Goal: Task Accomplishment & Management: Use online tool/utility

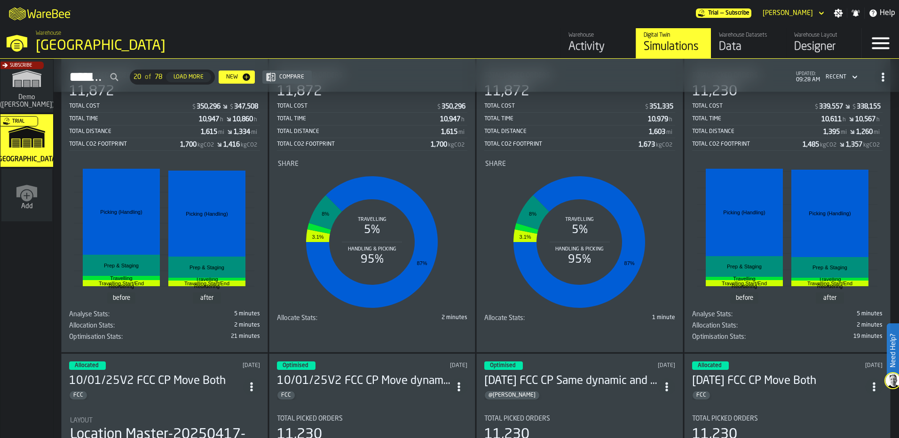
scroll to position [188, 0]
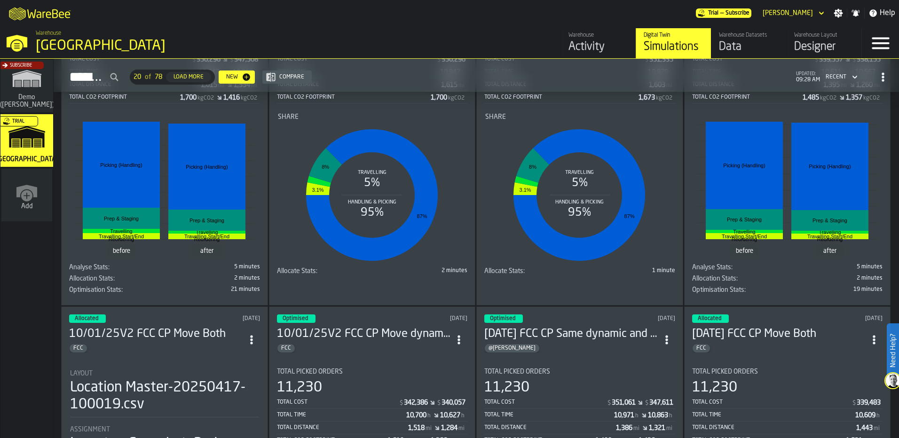
click at [597, 341] on div "10/01/25 FCC CP Same dynamic and static no inline @anatoly" at bounding box center [571, 340] width 174 height 26
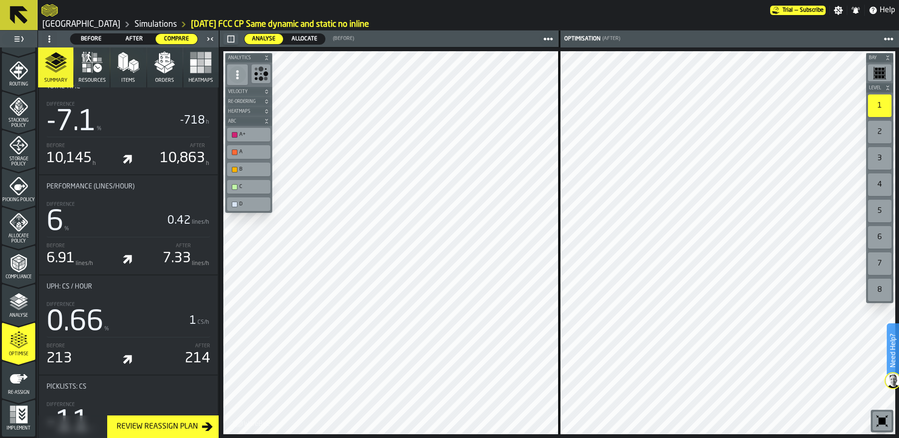
scroll to position [658, 0]
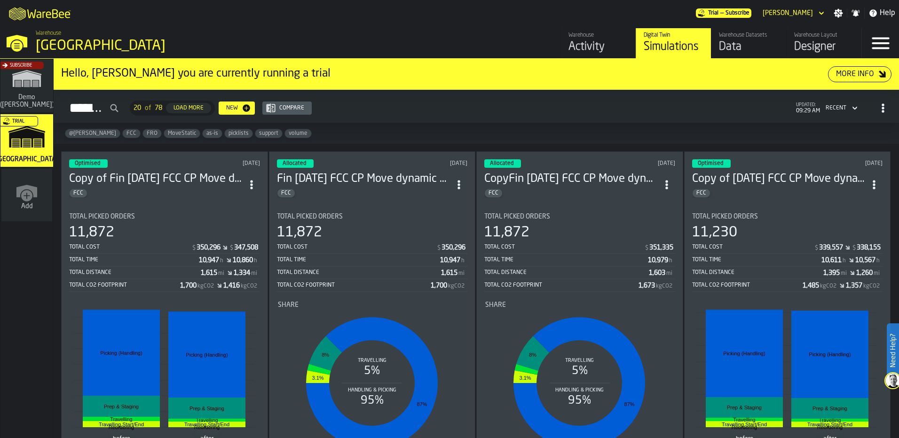
click at [196, 182] on h3 "Copy of Fin [DATE] FCC CP Move dynamic only smaller static" at bounding box center [156, 179] width 174 height 15
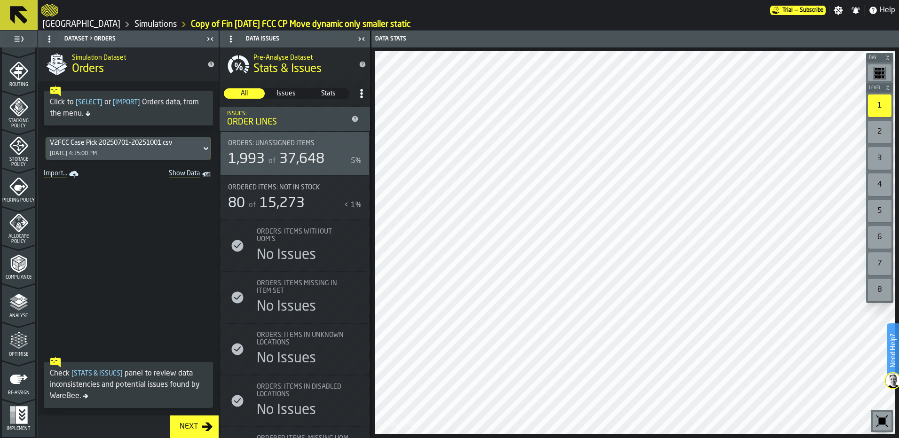
scroll to position [304, 0]
click at [21, 345] on icon "menu Optimise" at bounding box center [18, 345] width 19 height 6
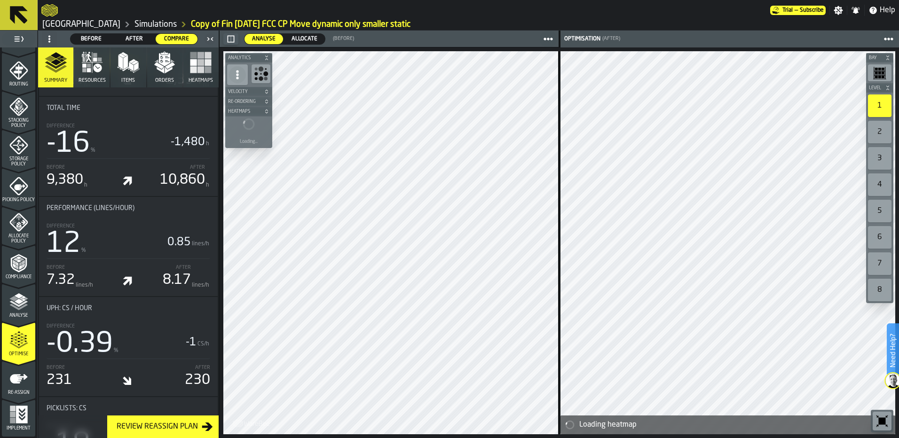
scroll to position [611, 0]
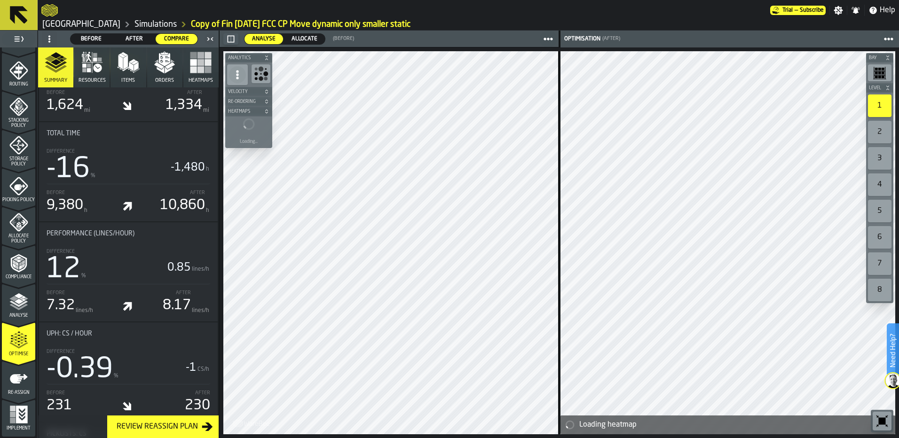
click at [304, 36] on span "Allocate" at bounding box center [304, 39] width 33 height 8
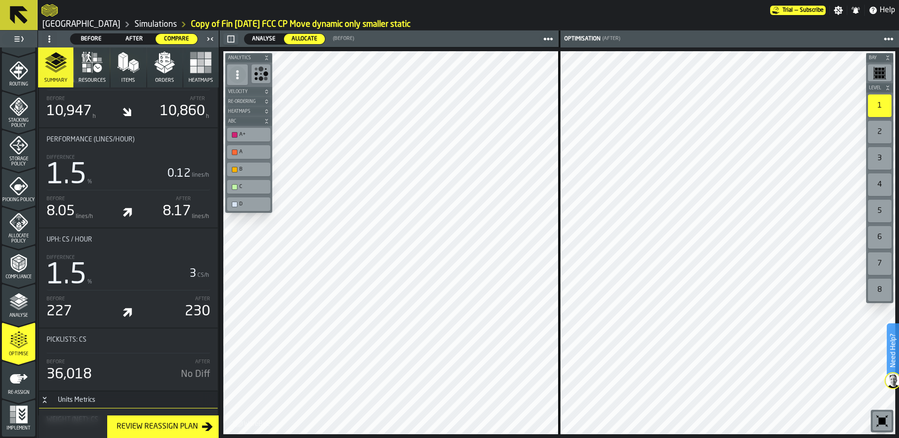
scroll to position [706, 0]
